Goal: Transaction & Acquisition: Purchase product/service

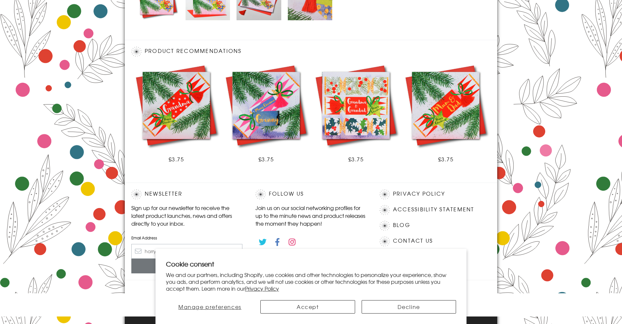
scroll to position [350, 0]
